Goal: Information Seeking & Learning: Learn about a topic

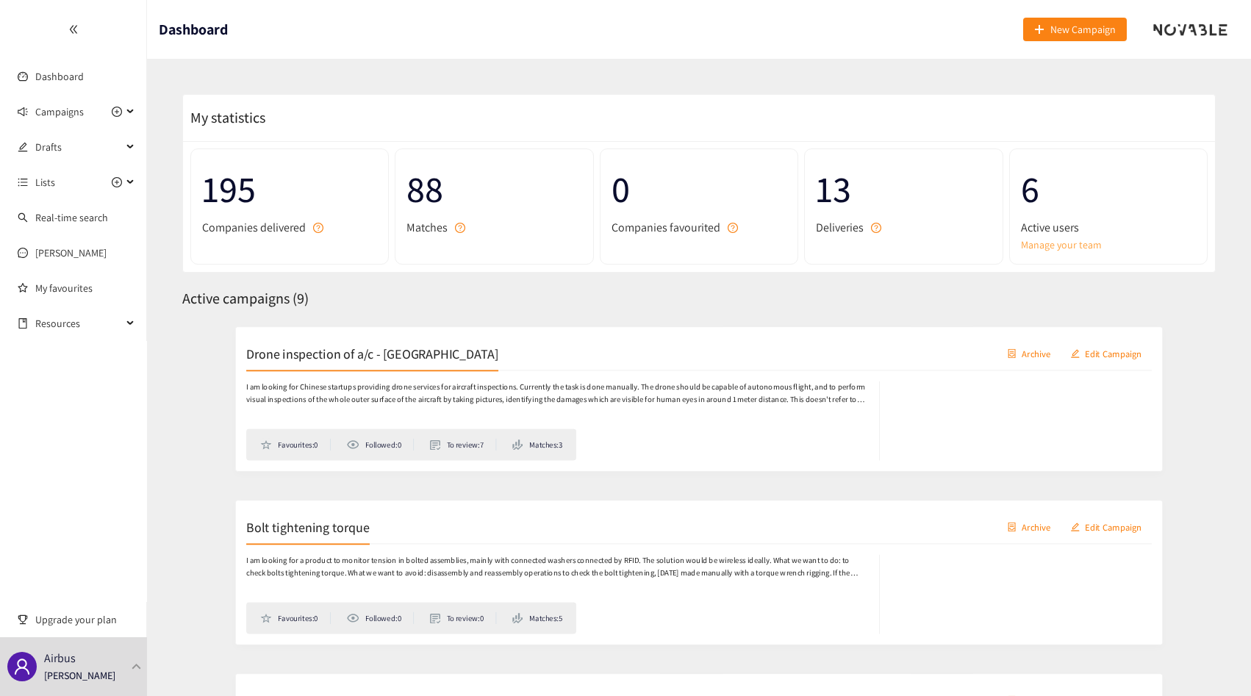
click at [1079, 251] on link "Manage your team" at bounding box center [1108, 245] width 175 height 16
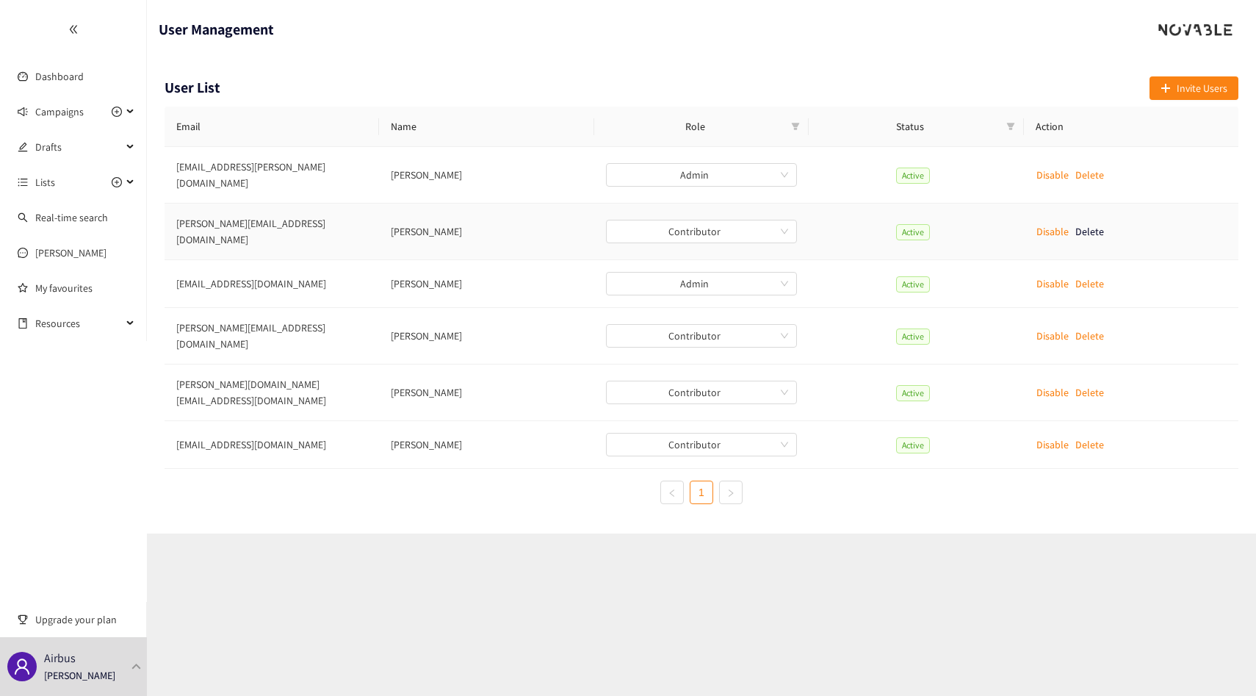
click at [241, 204] on td "johannes.stuhlberger@airbus.com" at bounding box center [272, 232] width 215 height 57
click at [240, 213] on td "johannes.stuhlberger@airbus.com" at bounding box center [272, 232] width 215 height 57
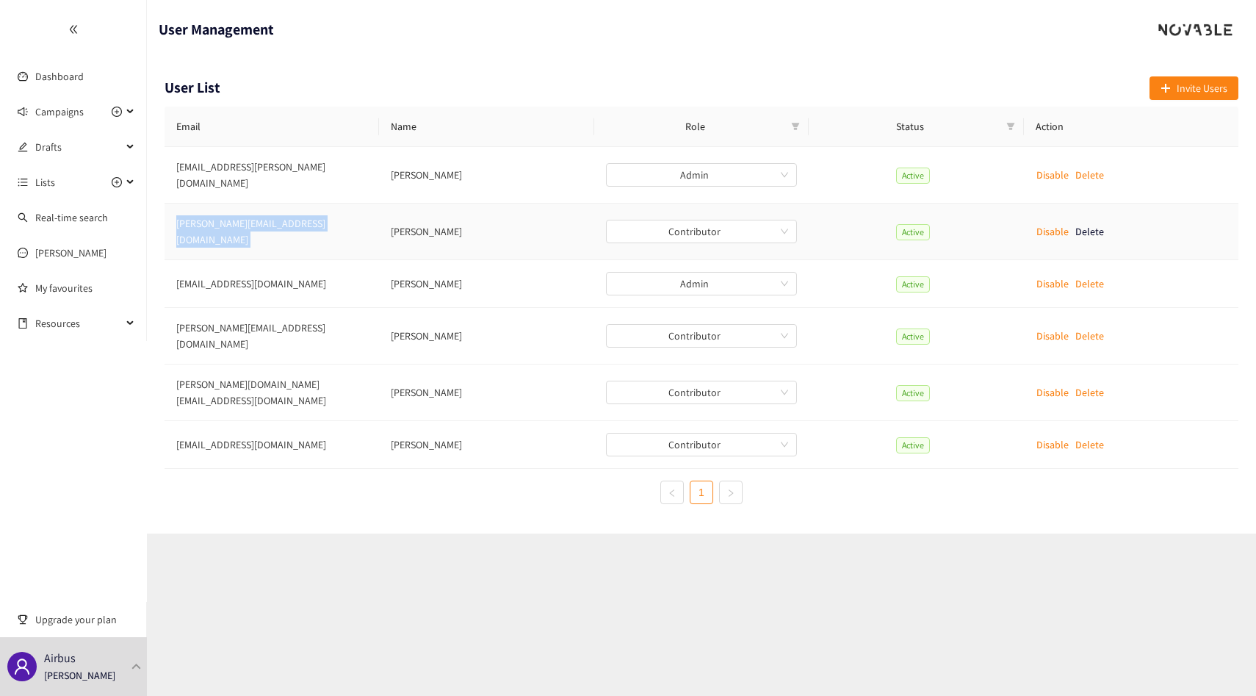
copy td "johannes.stuhlberger@airbus.com"
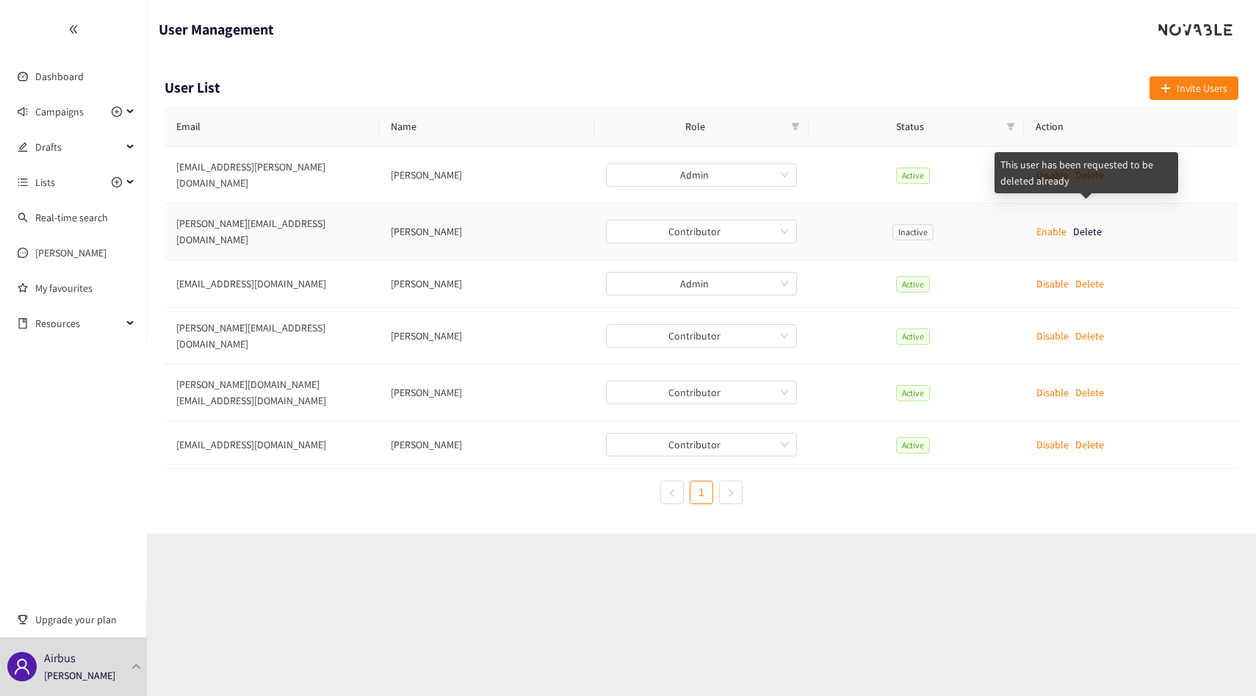
click at [1085, 220] on span "Delete" at bounding box center [1088, 232] width 30 height 24
click at [1087, 220] on span "Delete" at bounding box center [1088, 232] width 30 height 24
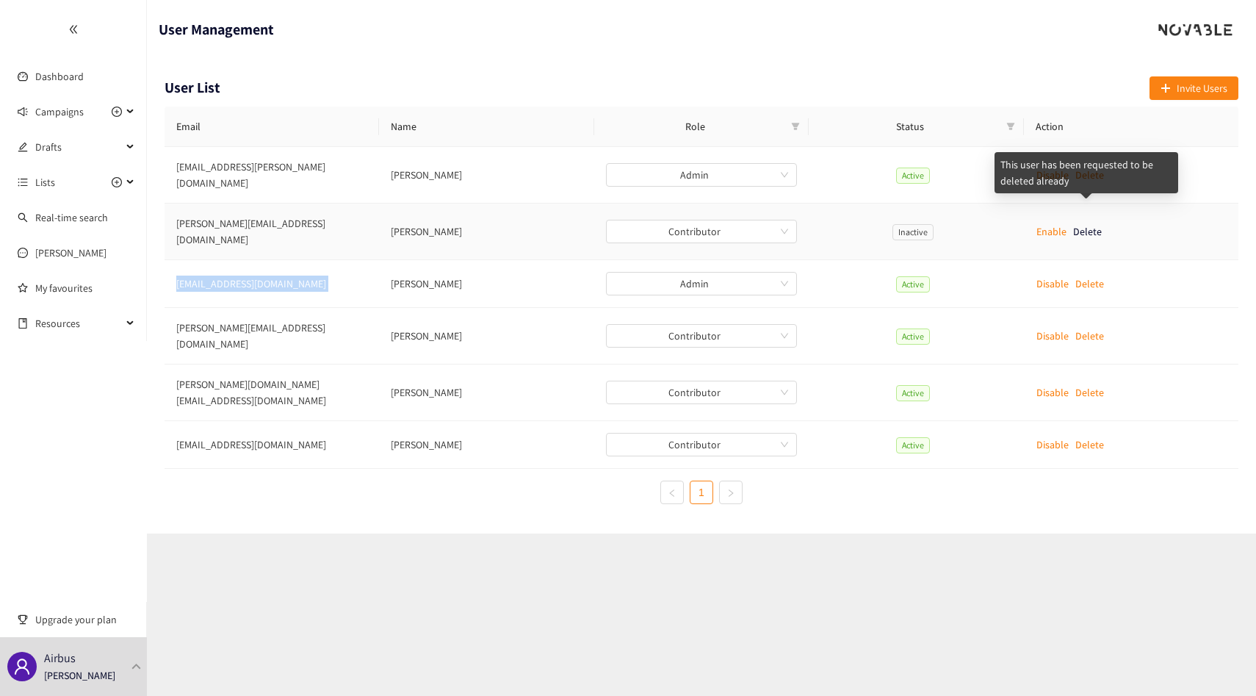
click at [1087, 220] on span "Delete" at bounding box center [1088, 232] width 30 height 24
click at [1090, 220] on span "Delete" at bounding box center [1088, 232] width 30 height 24
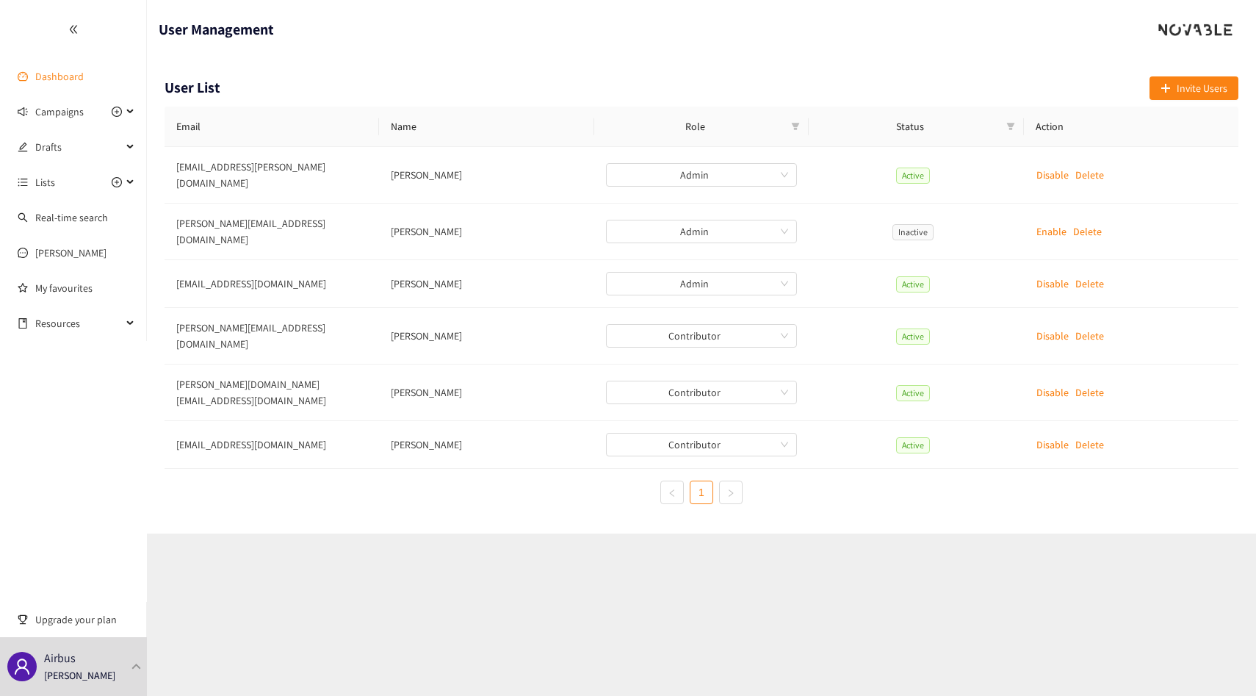
click at [76, 73] on link "Dashboard" at bounding box center [59, 76] width 48 height 13
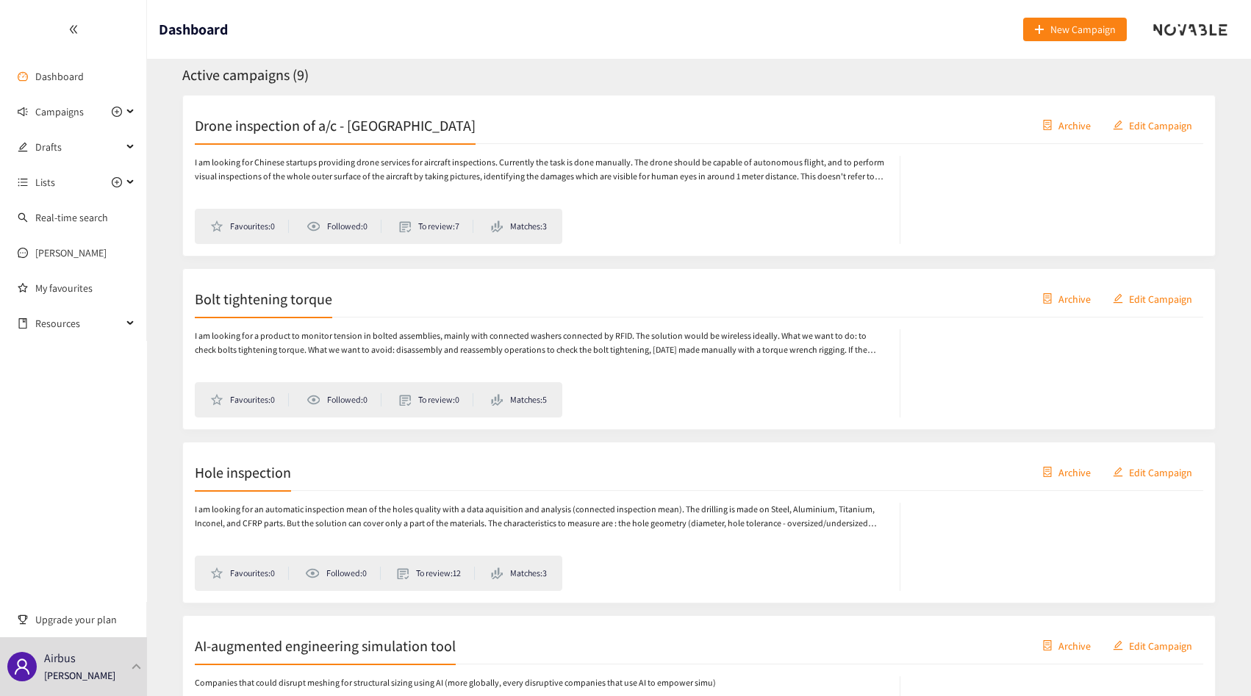
scroll to position [225, 0]
click at [248, 312] on div "Bolt tightening torque Archive Edit Campaign" at bounding box center [699, 297] width 1008 height 37
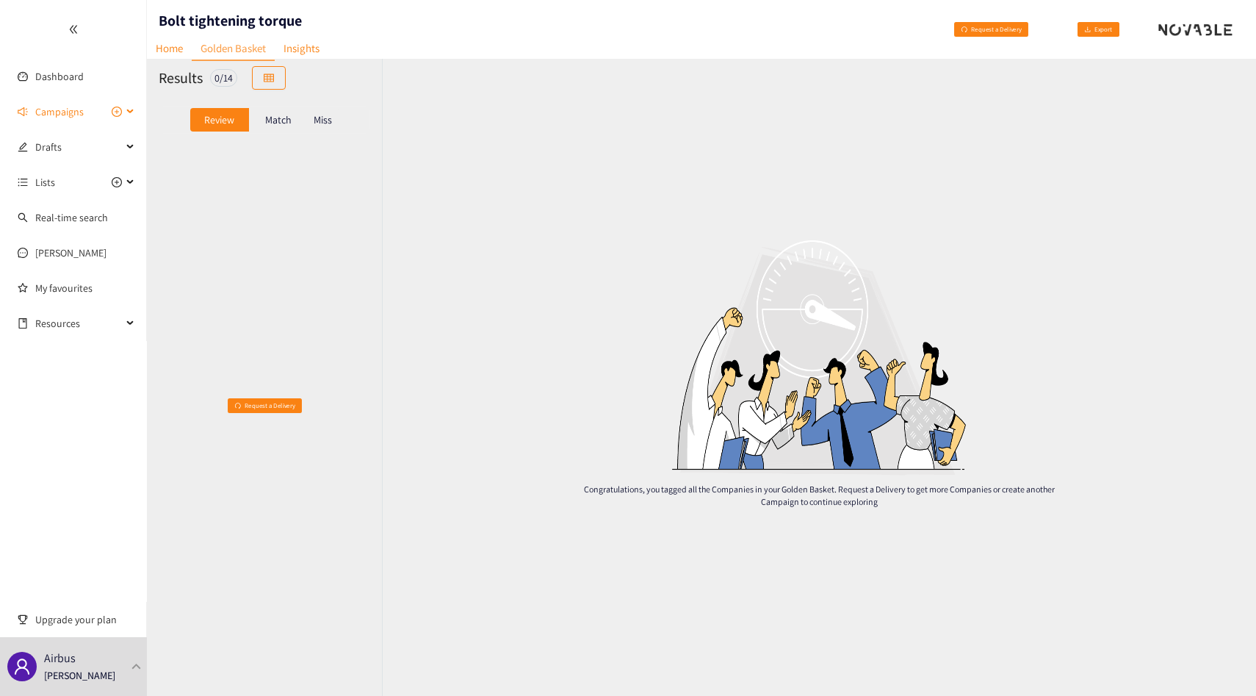
click at [60, 126] on span "Campaigns" at bounding box center [59, 111] width 48 height 29
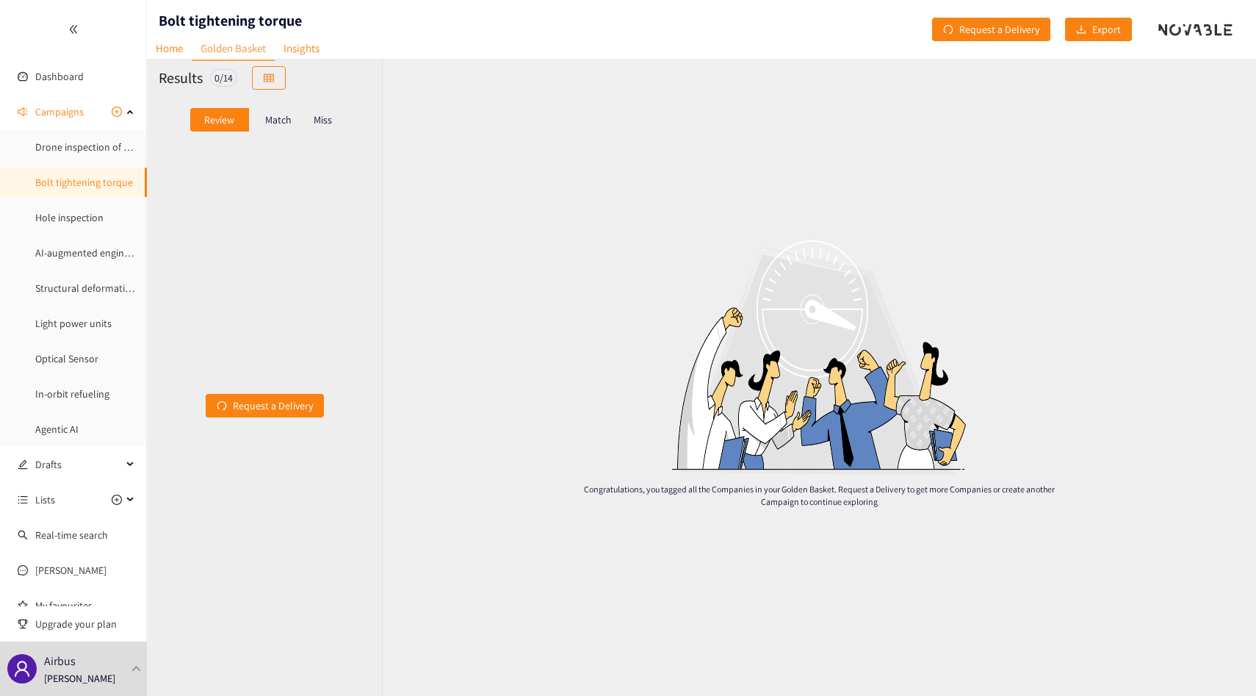
click at [290, 110] on div "Match" at bounding box center [278, 120] width 59 height 24
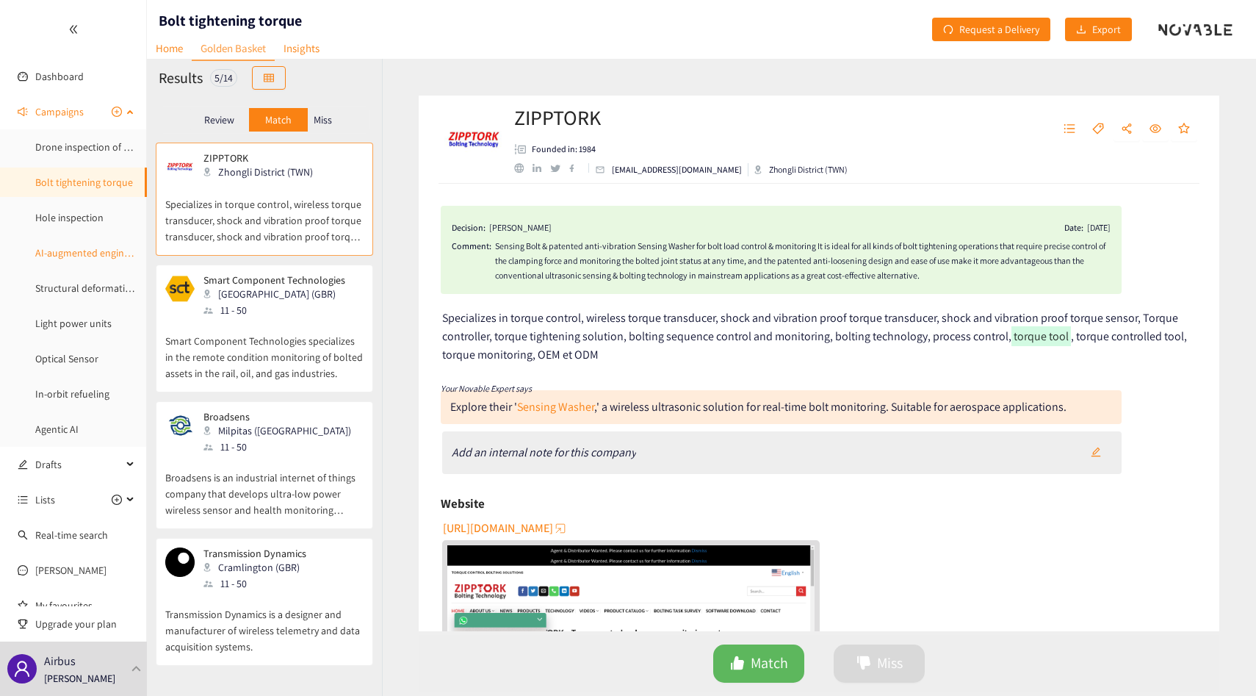
click at [79, 246] on link "AI-augmented engineering simulation tool" at bounding box center [128, 252] width 186 height 13
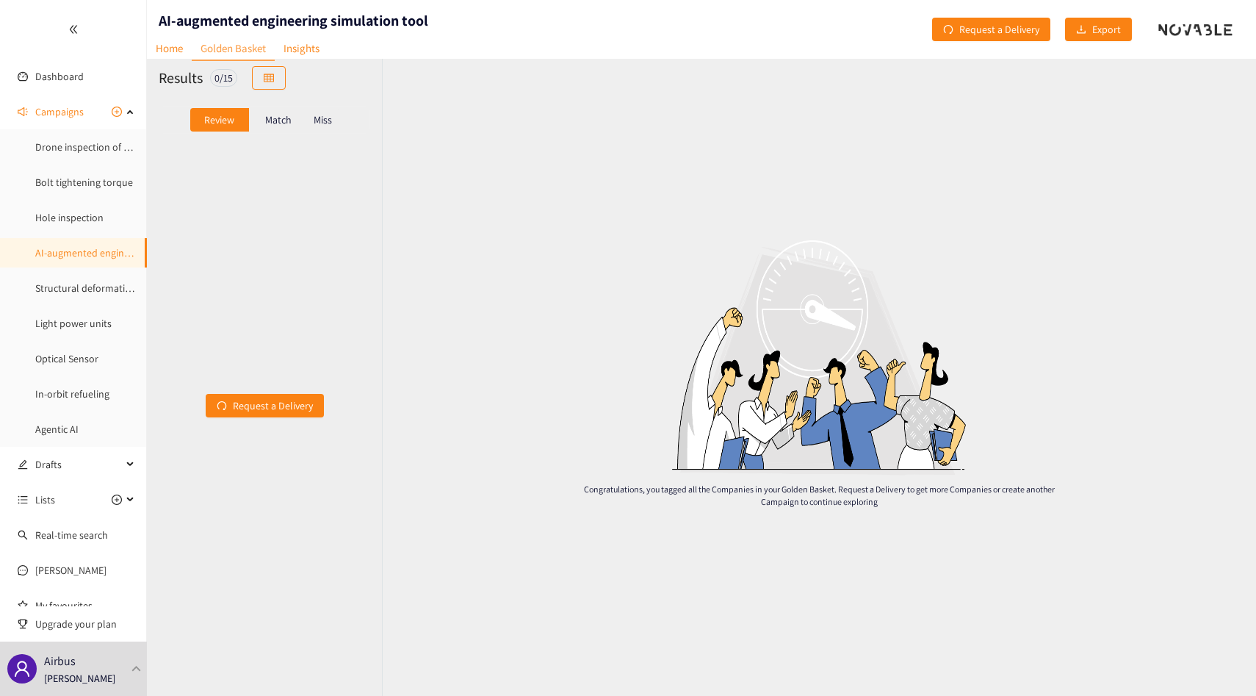
click at [272, 125] on p "Match" at bounding box center [278, 120] width 26 height 12
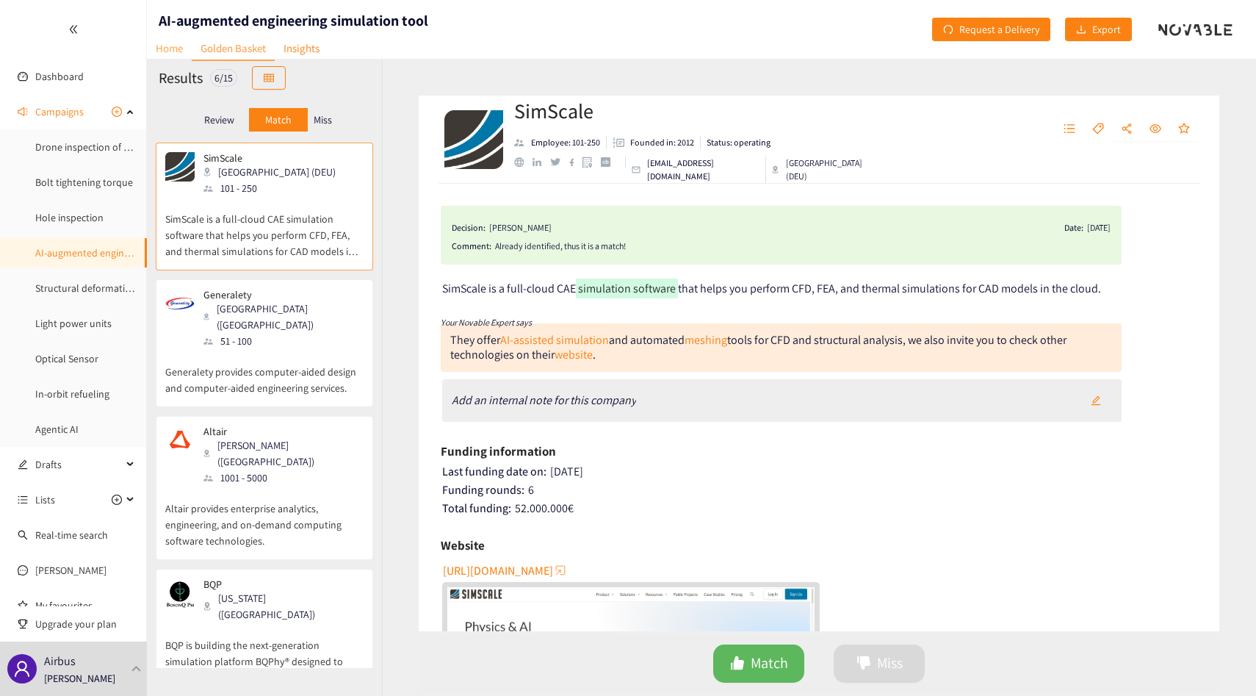
click at [180, 44] on link "Home" at bounding box center [169, 48] width 45 height 23
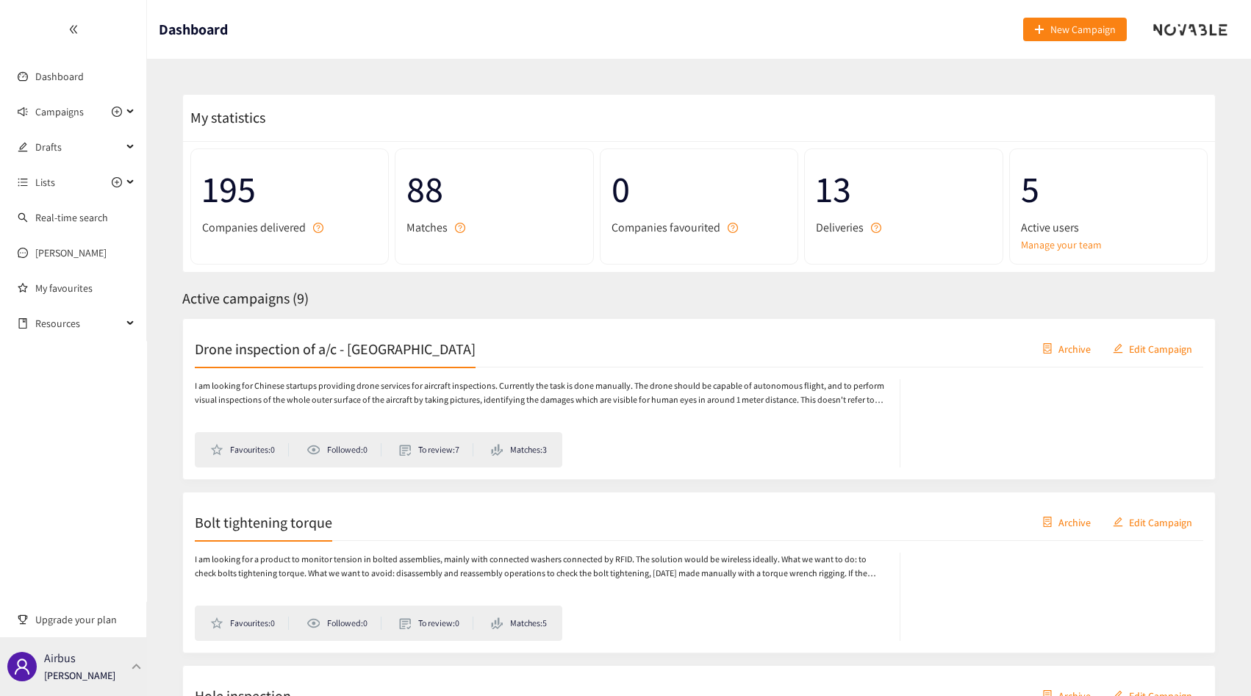
click at [87, 681] on p "[PERSON_NAME]" at bounding box center [79, 675] width 71 height 16
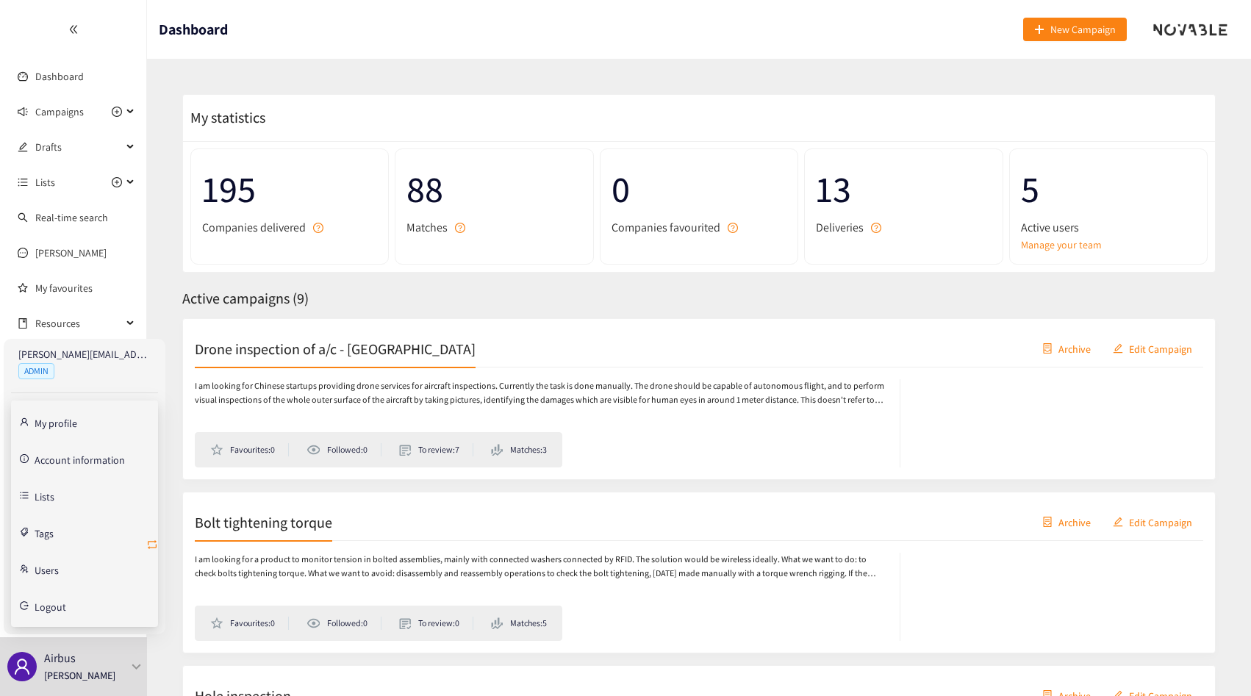
click at [155, 549] on icon "retweet" at bounding box center [152, 545] width 12 height 12
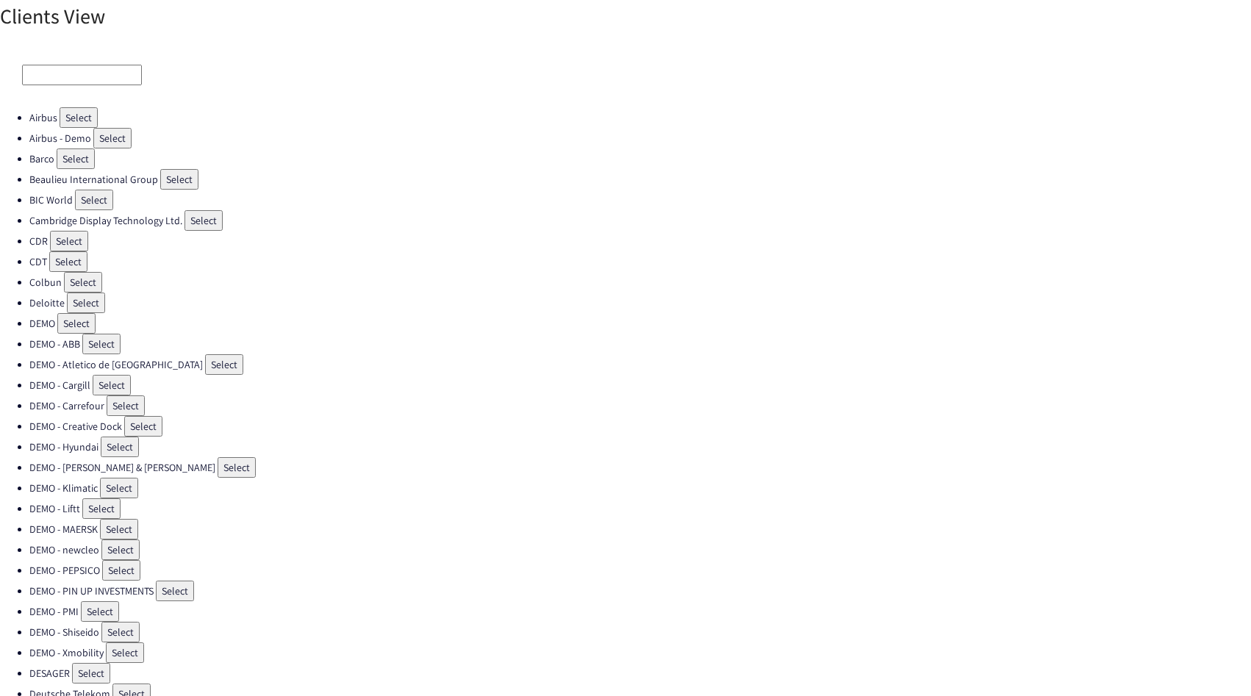
click at [74, 67] on input at bounding box center [82, 75] width 120 height 21
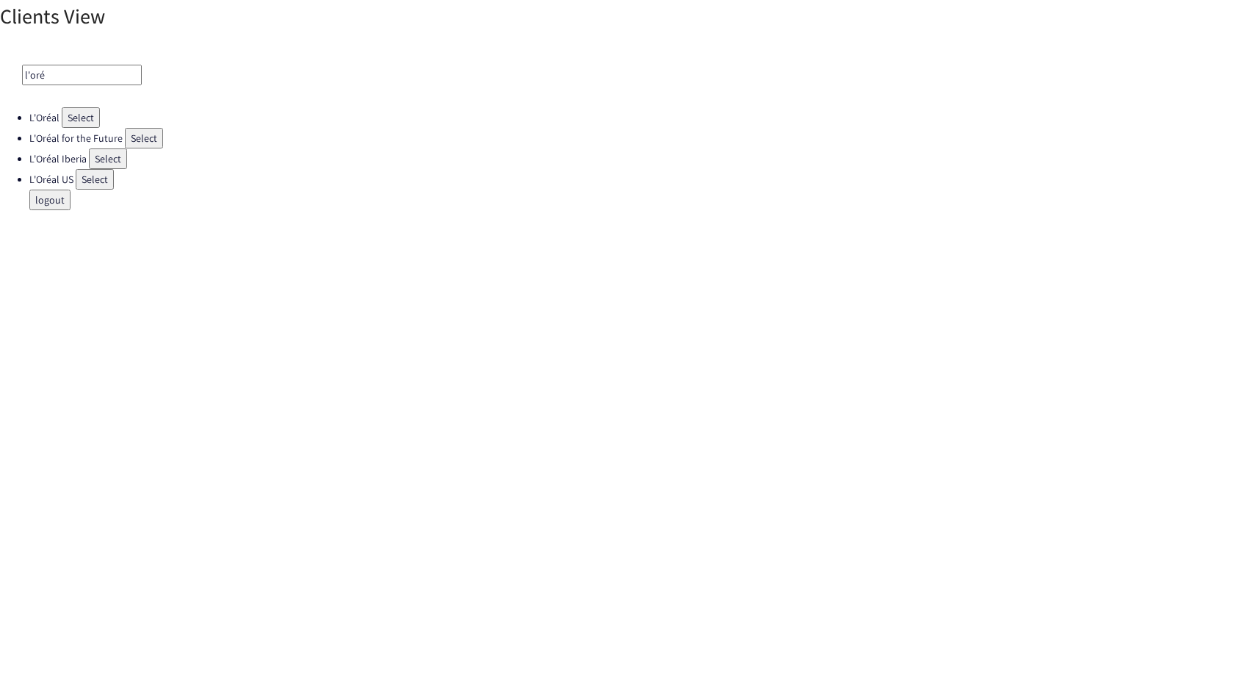
type input "l'oré"
click at [140, 126] on li "L'Oréal Select" at bounding box center [642, 117] width 1227 height 21
click at [140, 139] on button "Select" at bounding box center [144, 138] width 38 height 21
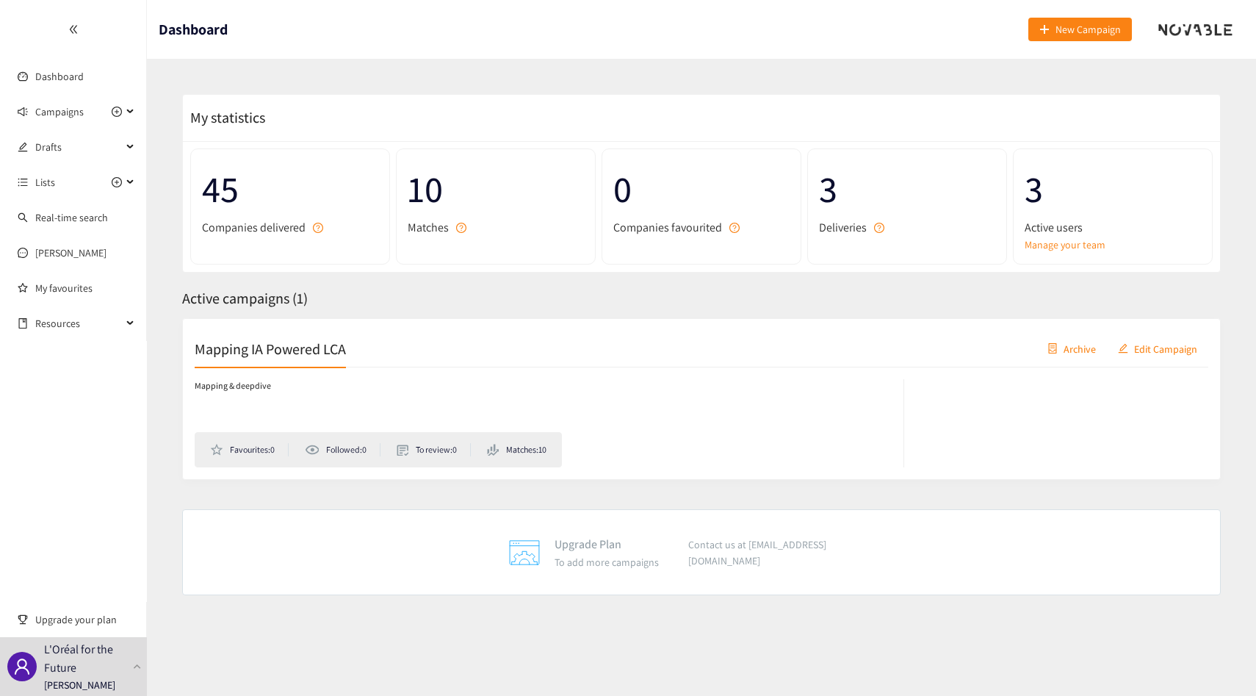
click at [269, 392] on p "Mapping & deepdive" at bounding box center [233, 386] width 76 height 14
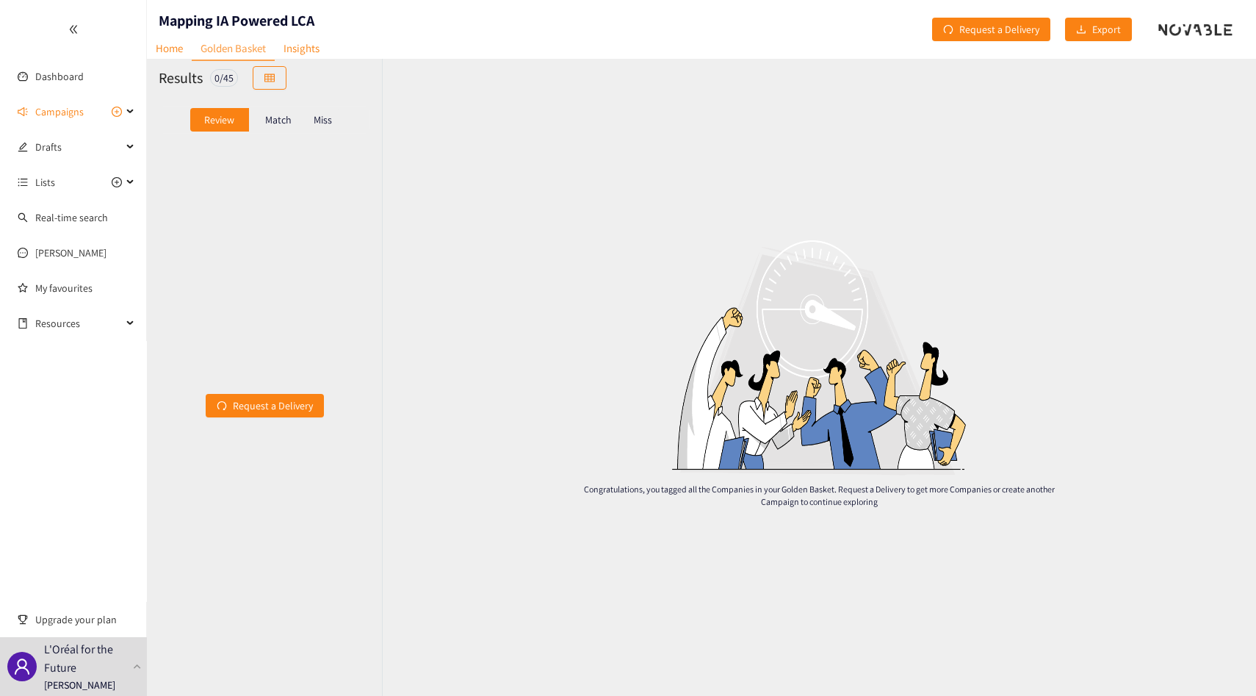
click at [270, 115] on p "Match" at bounding box center [278, 120] width 26 height 12
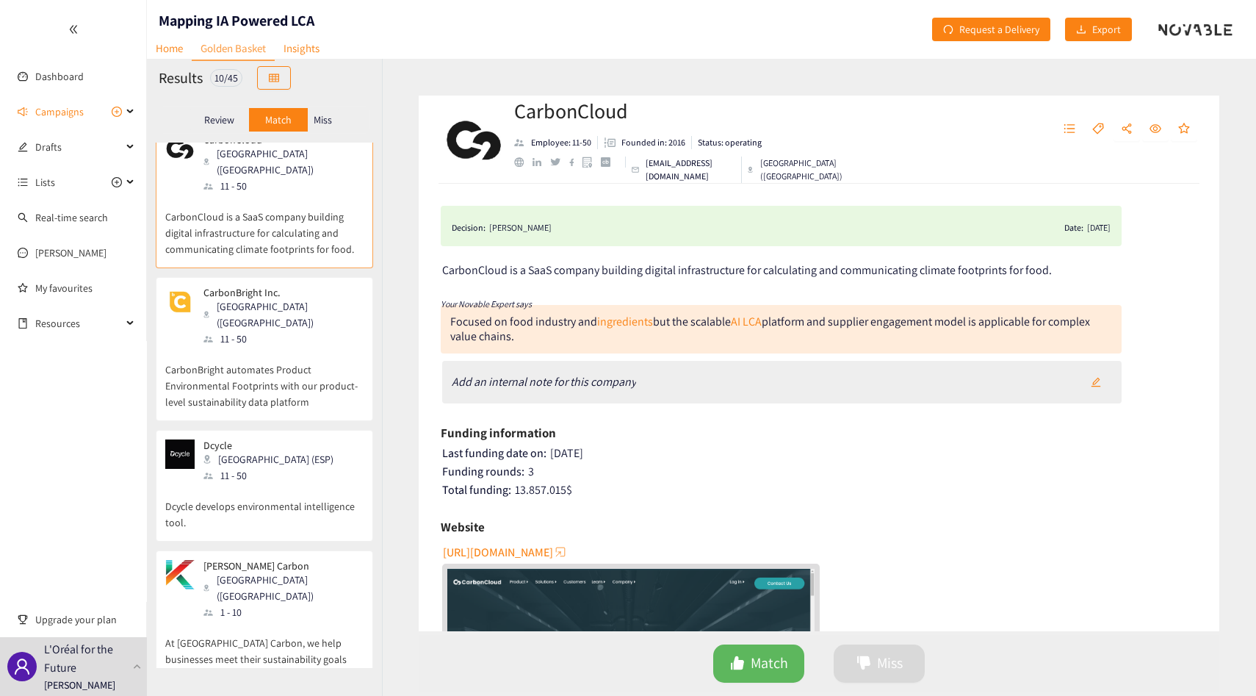
scroll to position [19, 0]
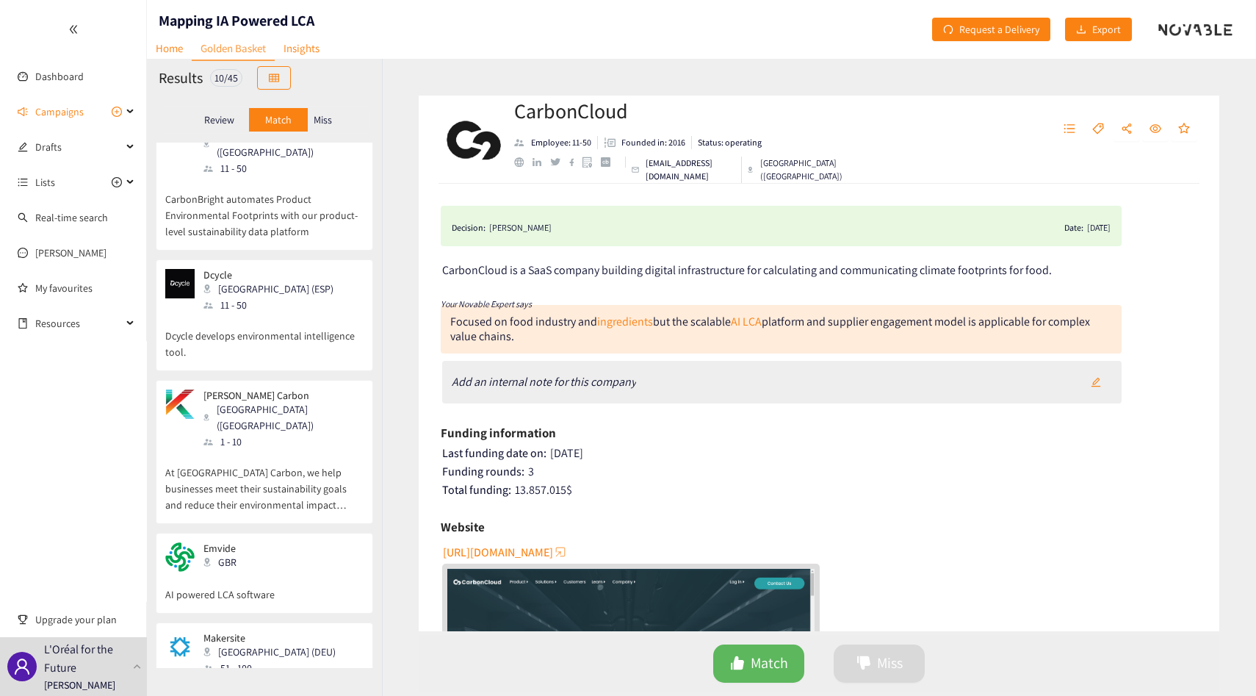
click at [306, 206] on p "CarbonBright automates Product Environmental Footprints with our product-level …" at bounding box center [264, 207] width 198 height 63
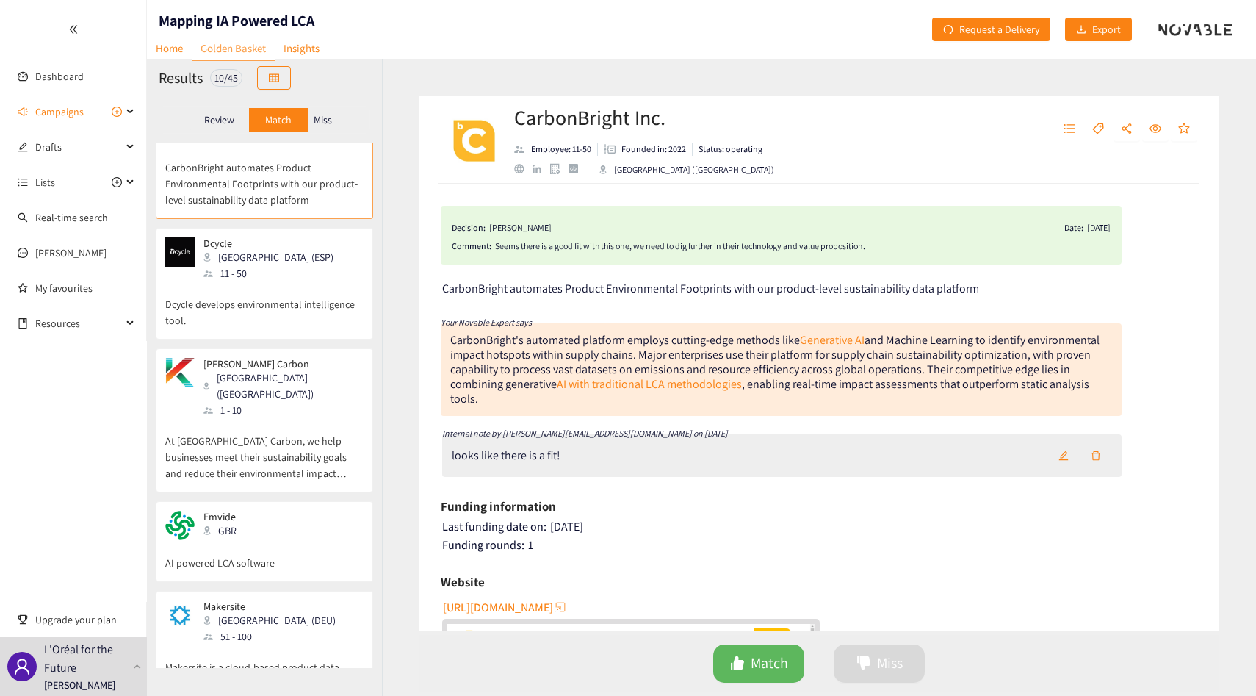
scroll to position [221, 0]
click at [315, 281] on p "Dcycle develops environmental intelligence tool." at bounding box center [264, 304] width 198 height 47
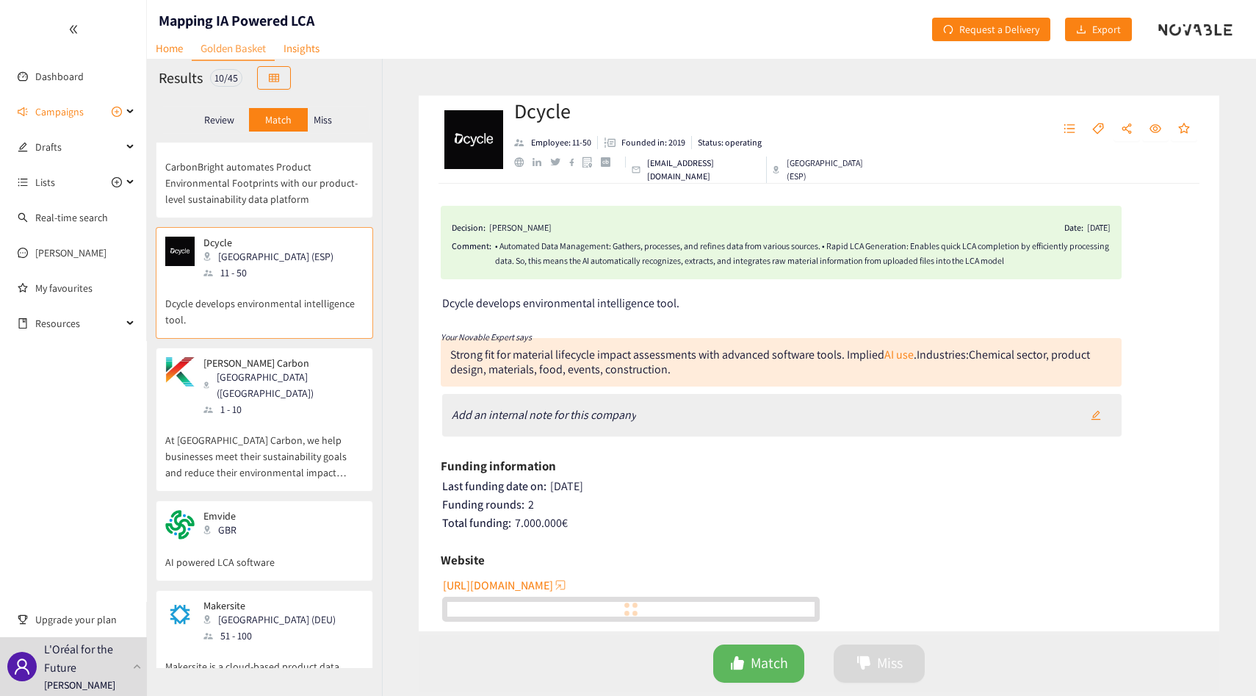
scroll to position [273, 0]
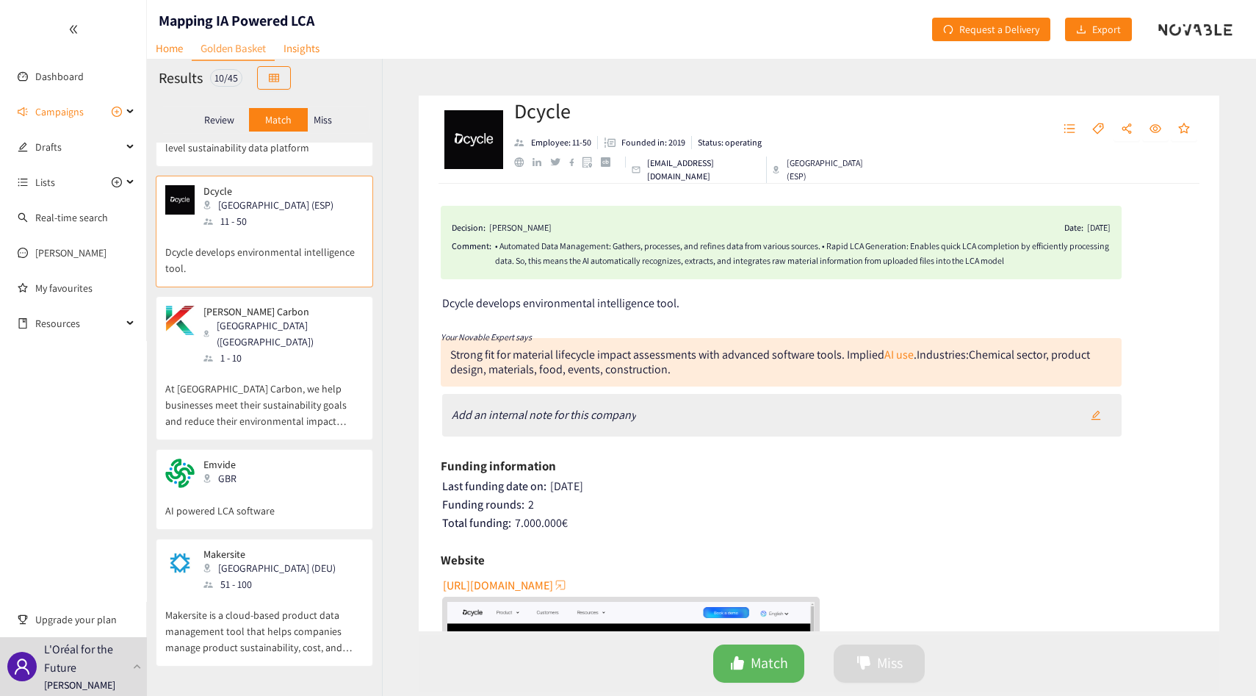
click at [328, 366] on p "At [GEOGRAPHIC_DATA] Carbon, we help businesses meet their sustainability goals…" at bounding box center [264, 397] width 198 height 63
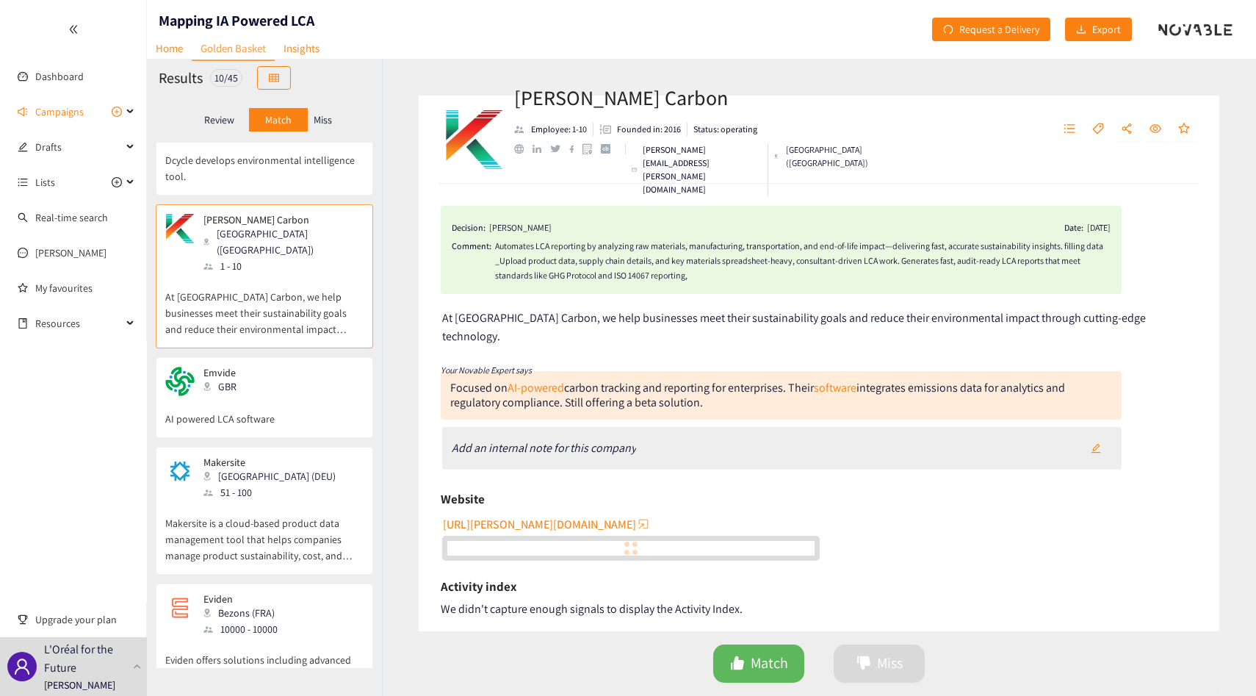
scroll to position [375, 0]
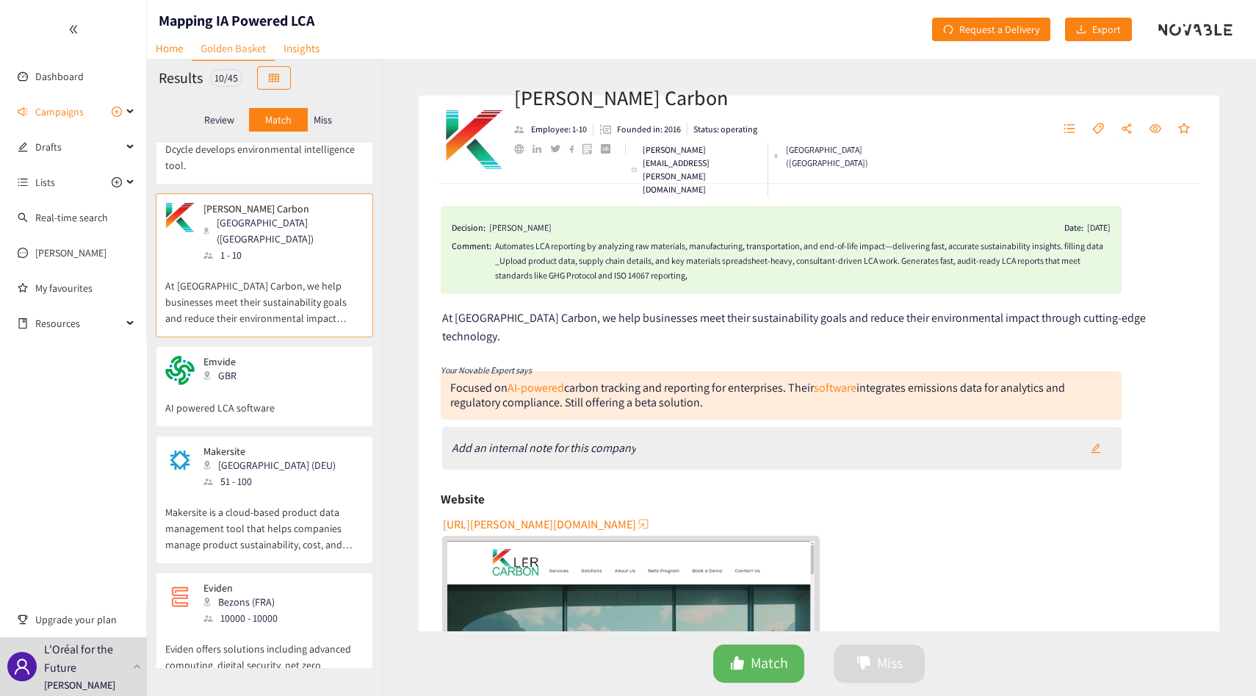
click at [328, 356] on div "Emvide GBR" at bounding box center [264, 370] width 198 height 29
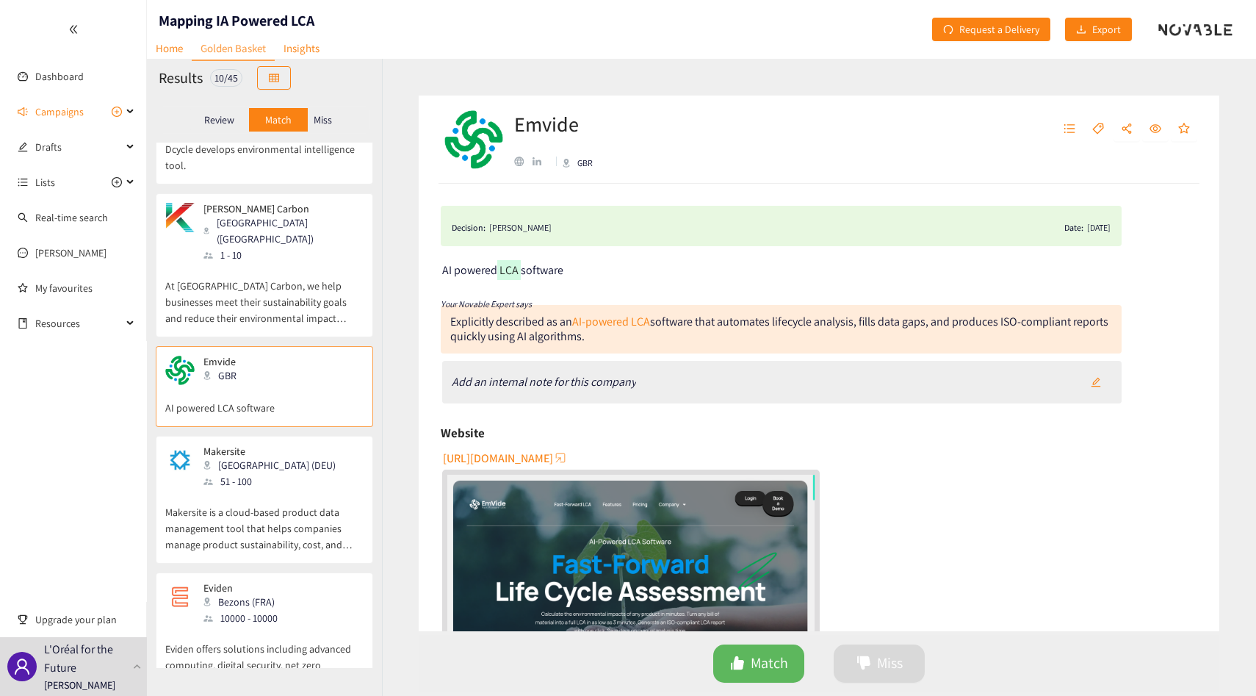
click at [260, 489] on p "Makersite is a cloud-based product data management tool that helps companies ma…" at bounding box center [264, 520] width 198 height 63
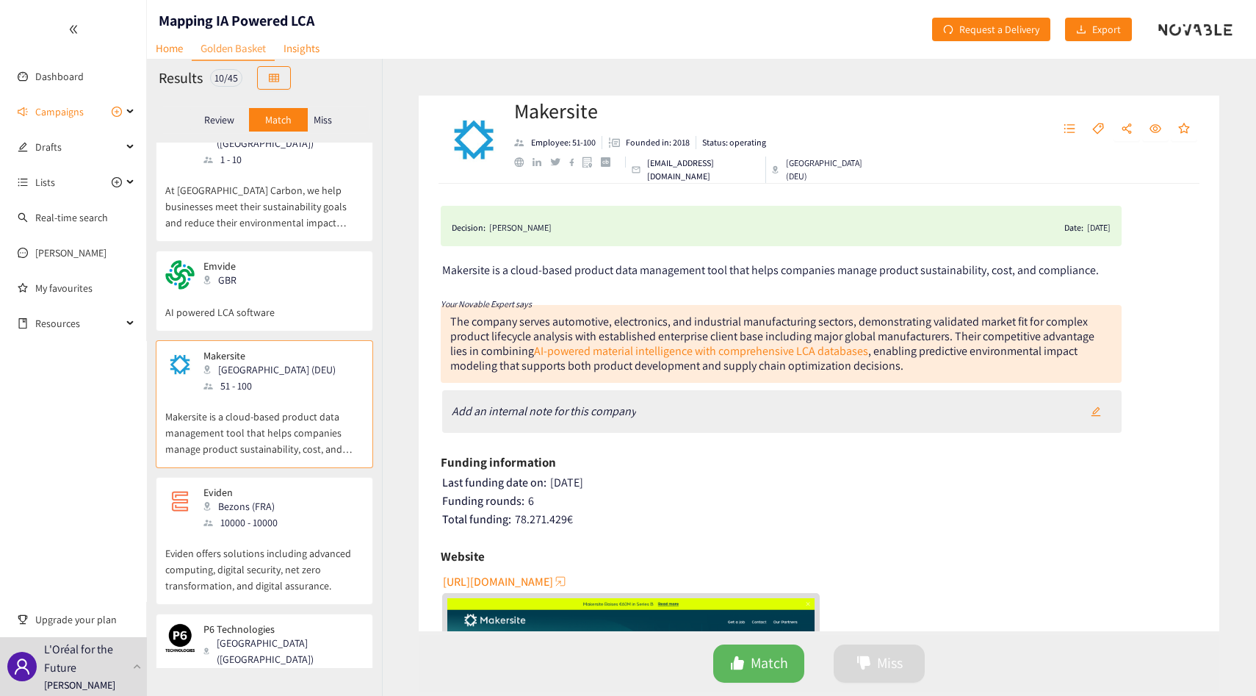
click at [260, 498] on div "Bezons (FRA)" at bounding box center [245, 506] width 83 height 16
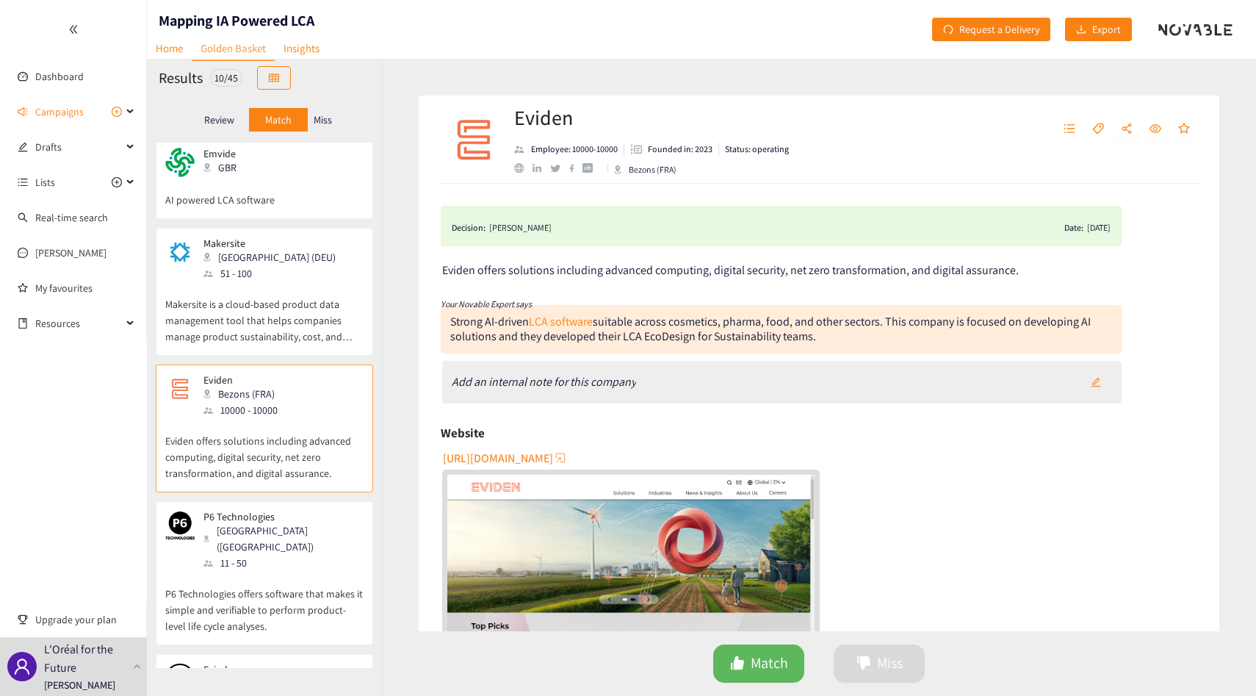
click at [259, 501] on div "P6 Technologies [GEOGRAPHIC_DATA] ([GEOGRAPHIC_DATA]) 11 - 50 P6 Technologies o…" at bounding box center [264, 573] width 217 height 144
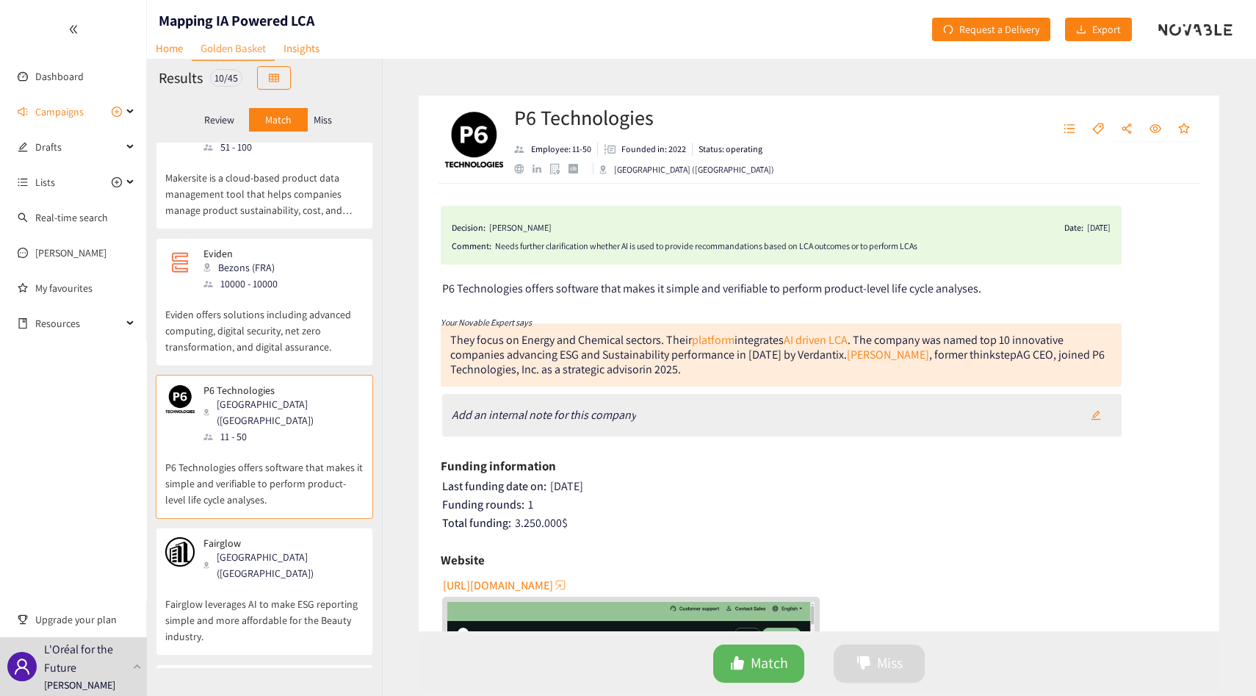
scroll to position [763, 0]
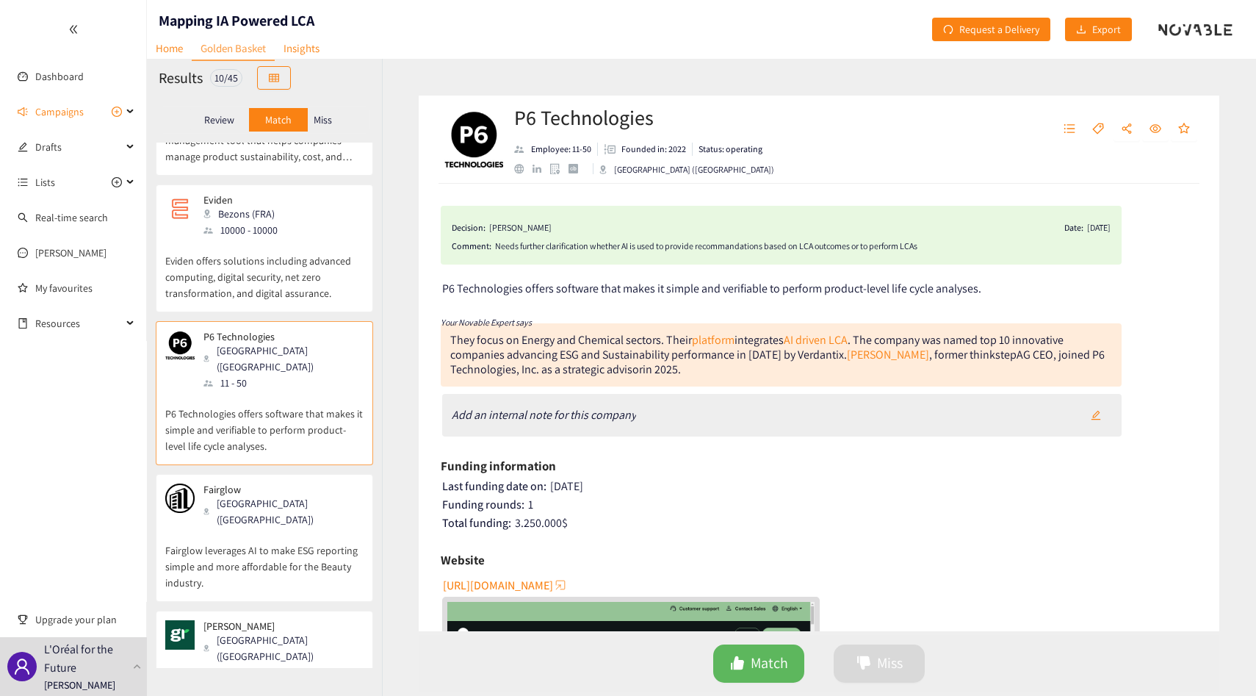
click at [259, 528] on p "Fairglow leverages AI to make ESG reporting simple and more affordable for the …" at bounding box center [264, 559] width 198 height 63
